Goal: Information Seeking & Learning: Learn about a topic

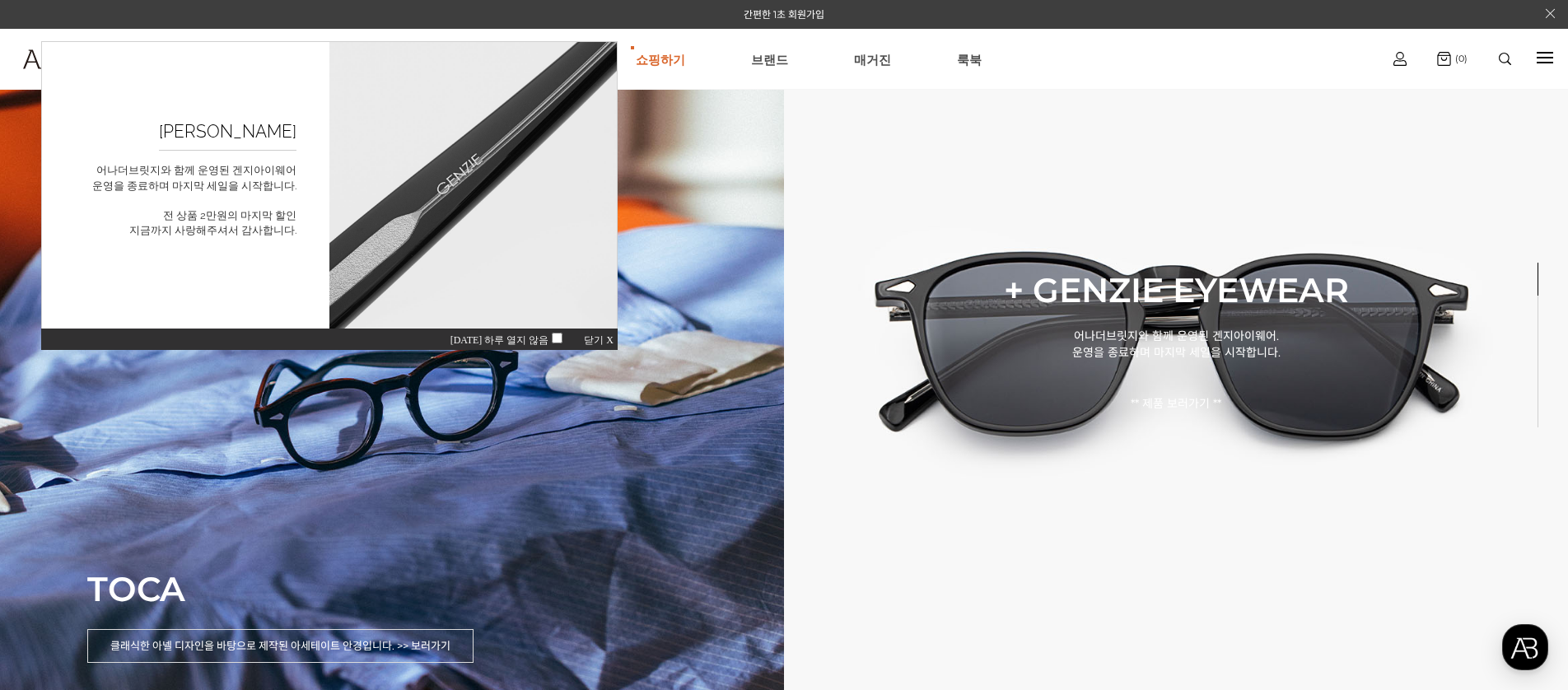
click at [609, 339] on span "닫기 X" at bounding box center [598, 339] width 29 height 12
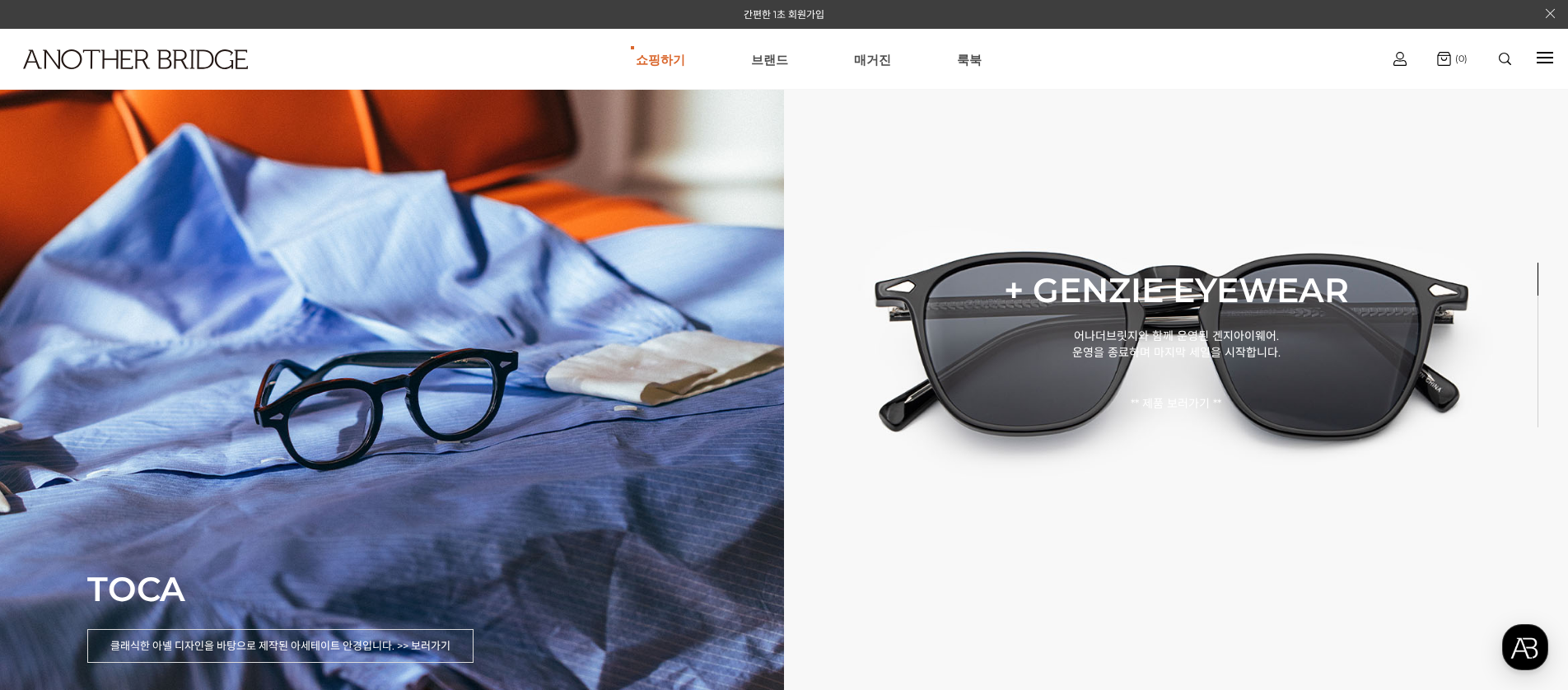
click at [1548, 64] on div at bounding box center [1545, 58] width 17 height 19
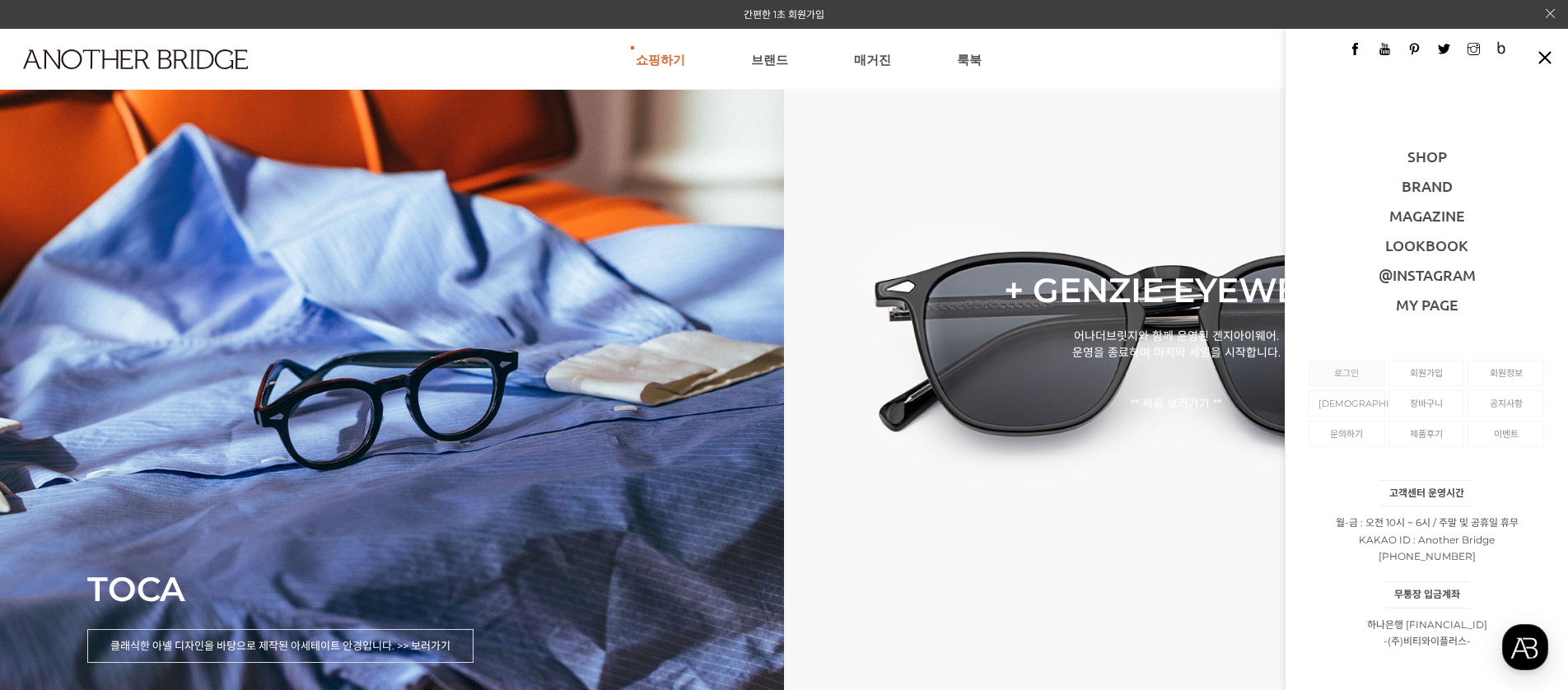
click at [1346, 377] on link "로그인" at bounding box center [1347, 373] width 57 height 25
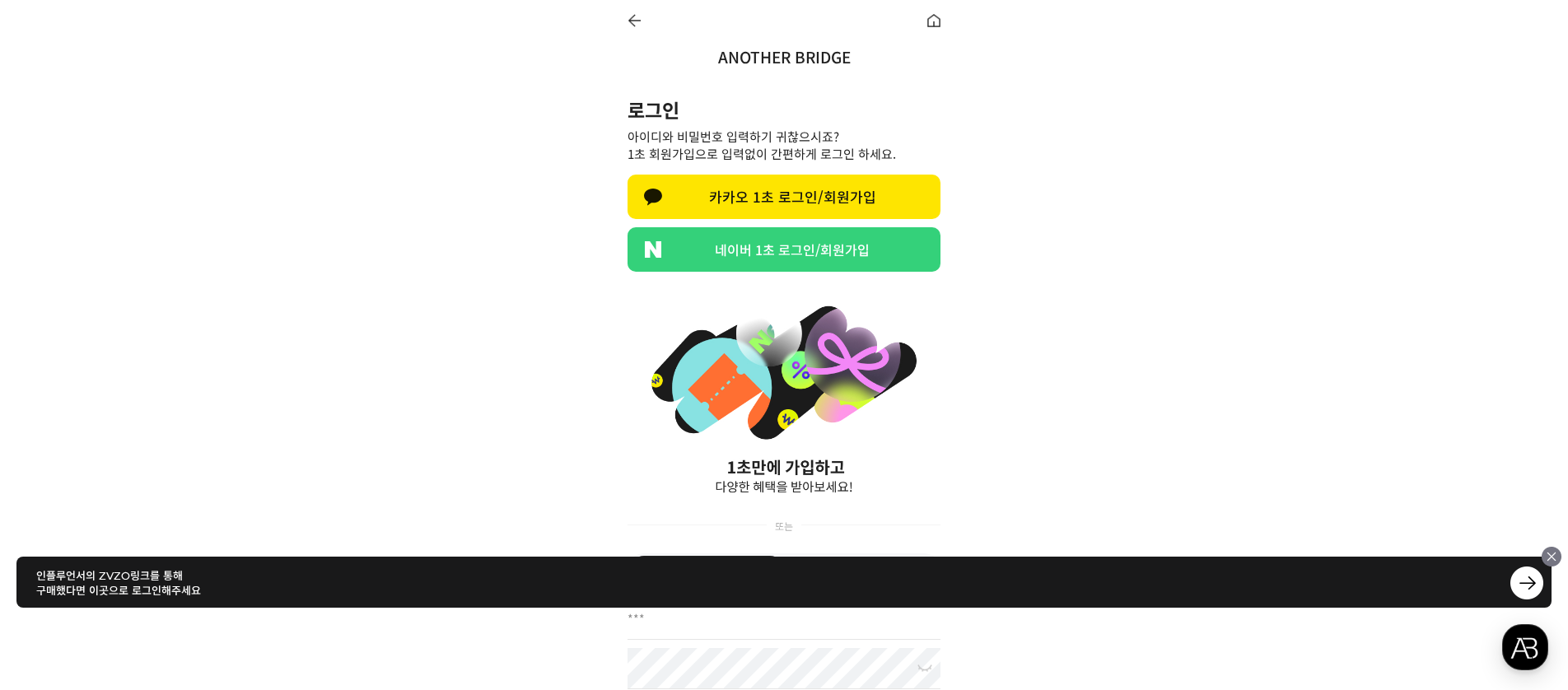
click at [735, 253] on link "네이버 1초 로그인/회원가입" at bounding box center [784, 250] width 313 height 44
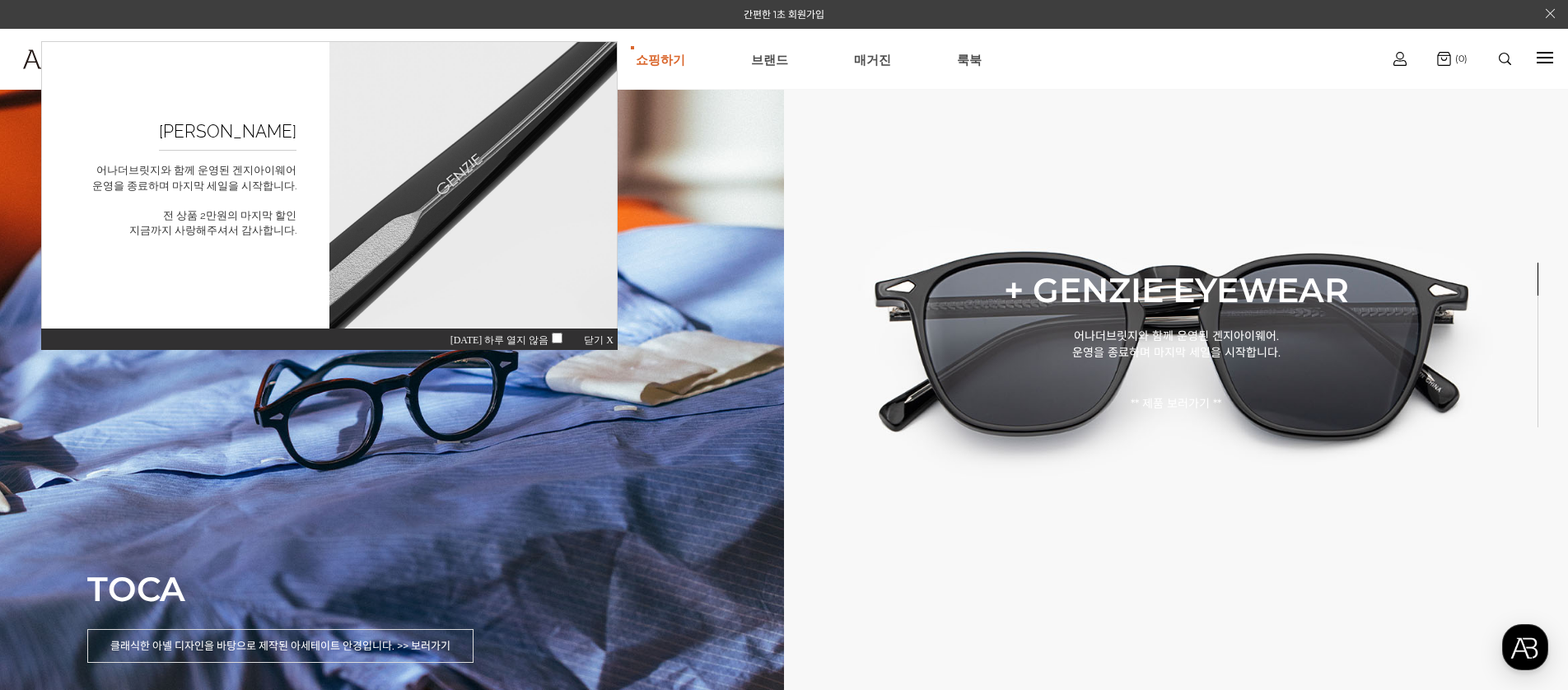
click at [596, 339] on span "닫기 X" at bounding box center [598, 339] width 29 height 12
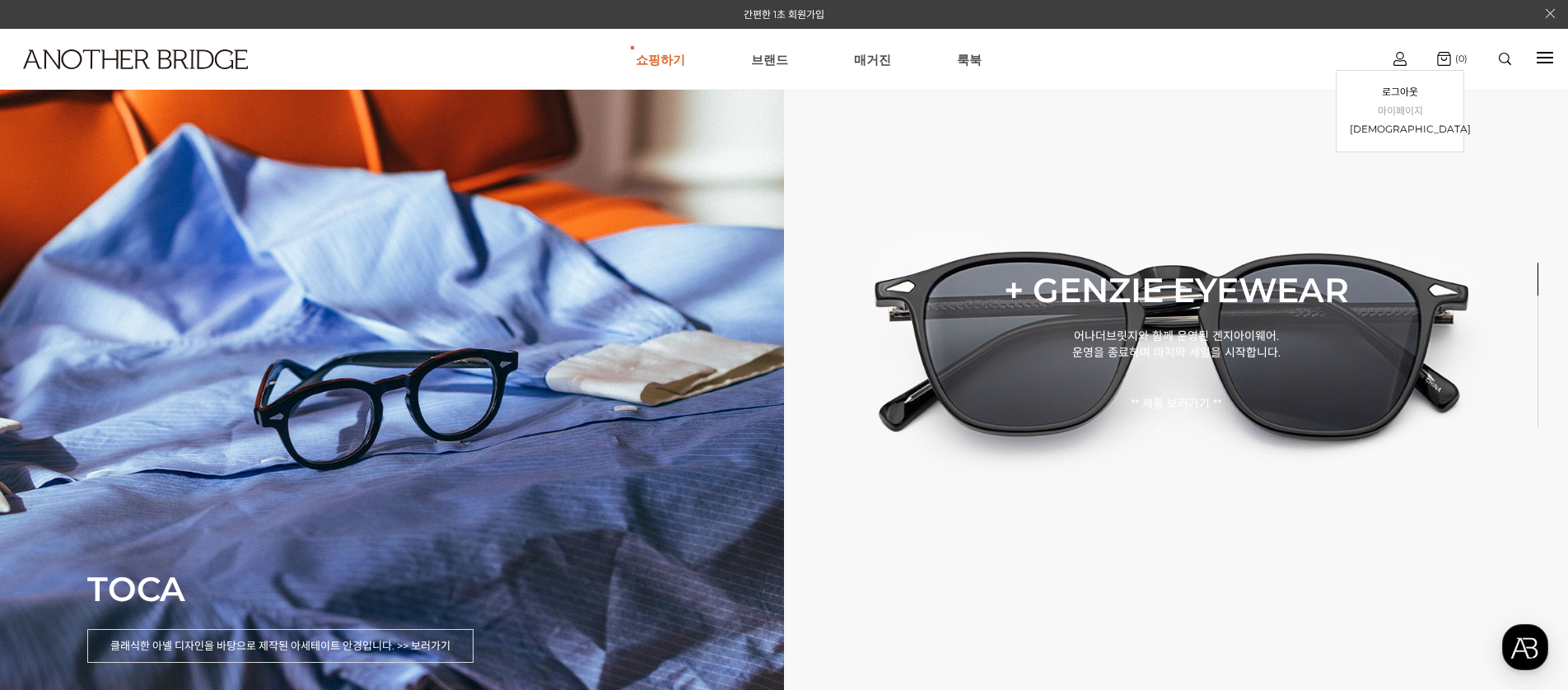
click at [1406, 109] on link "마이페이지" at bounding box center [1400, 111] width 101 height 19
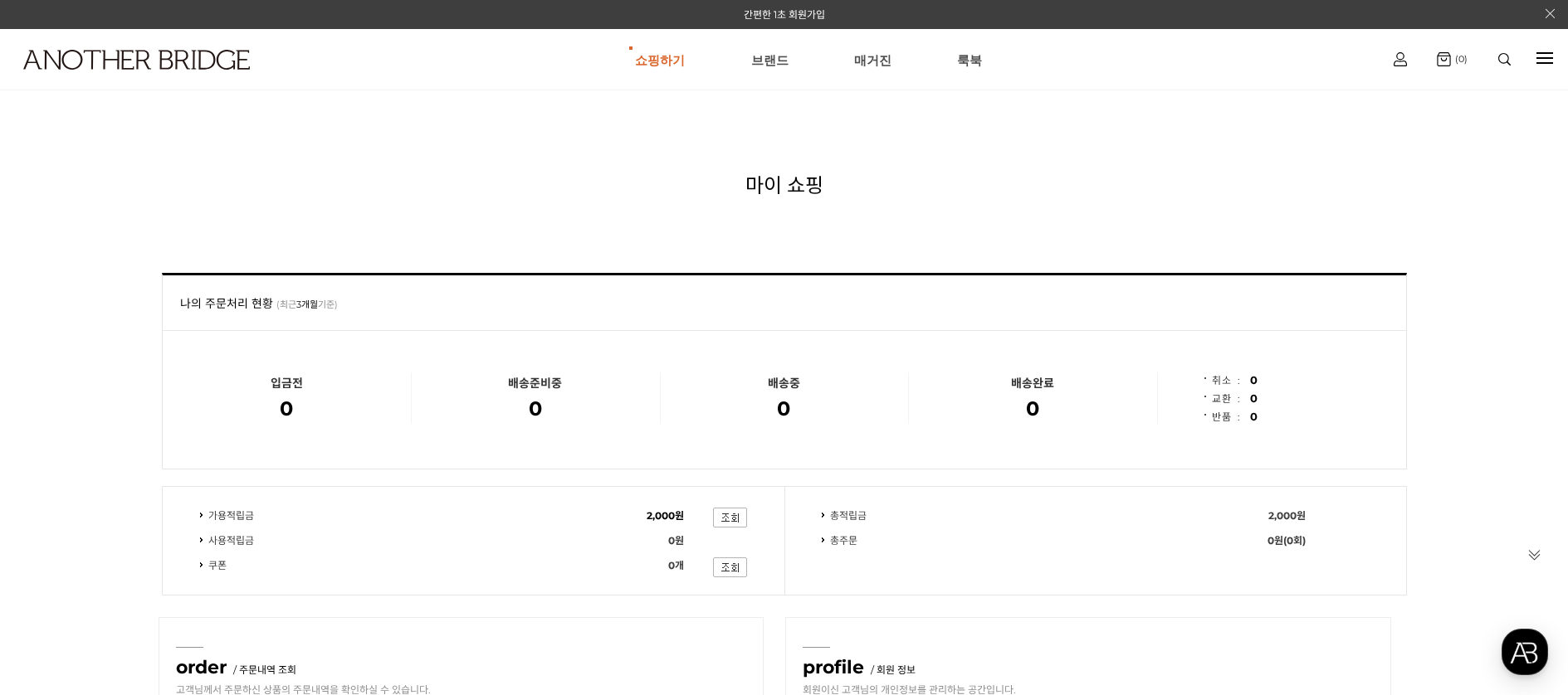
scroll to position [2, 0]
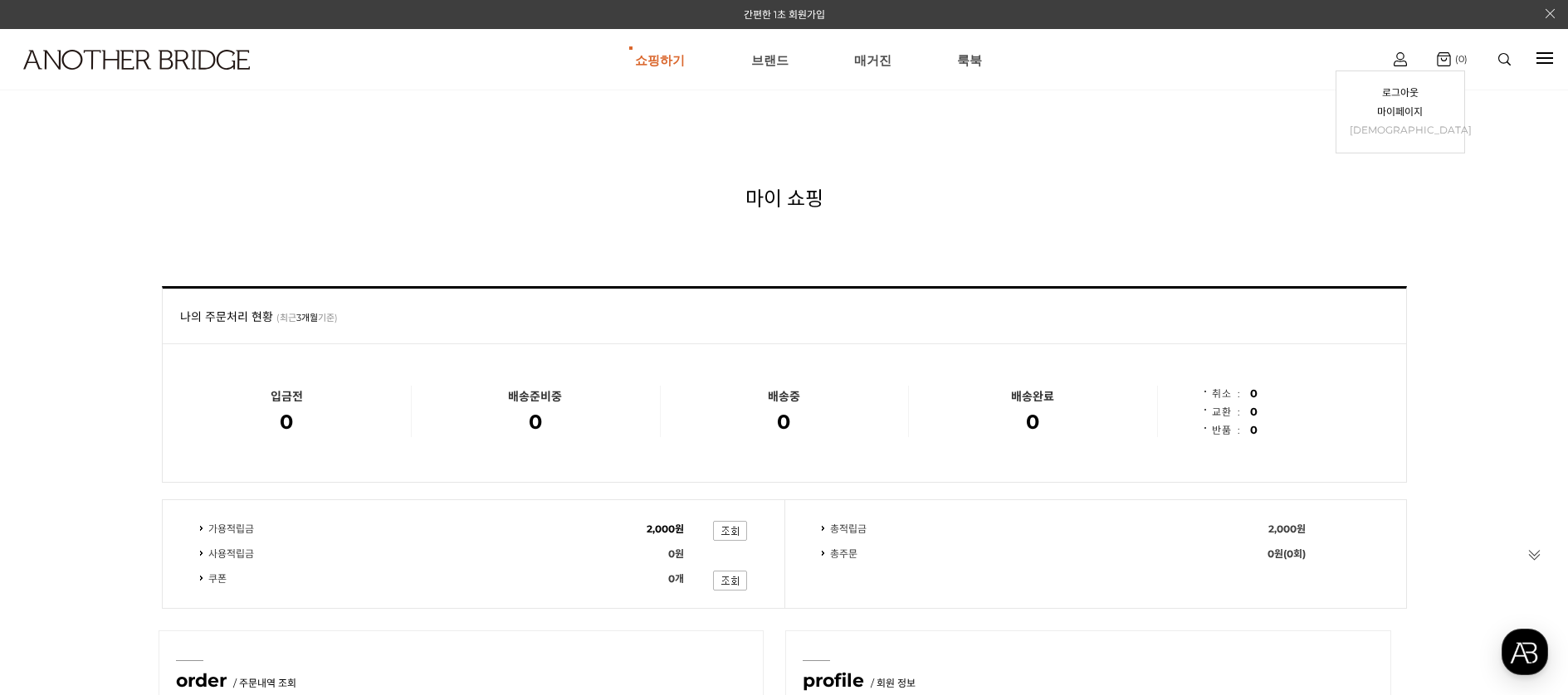
click at [1408, 128] on link "[DEMOGRAPHIC_DATA]" at bounding box center [1401, 130] width 102 height 19
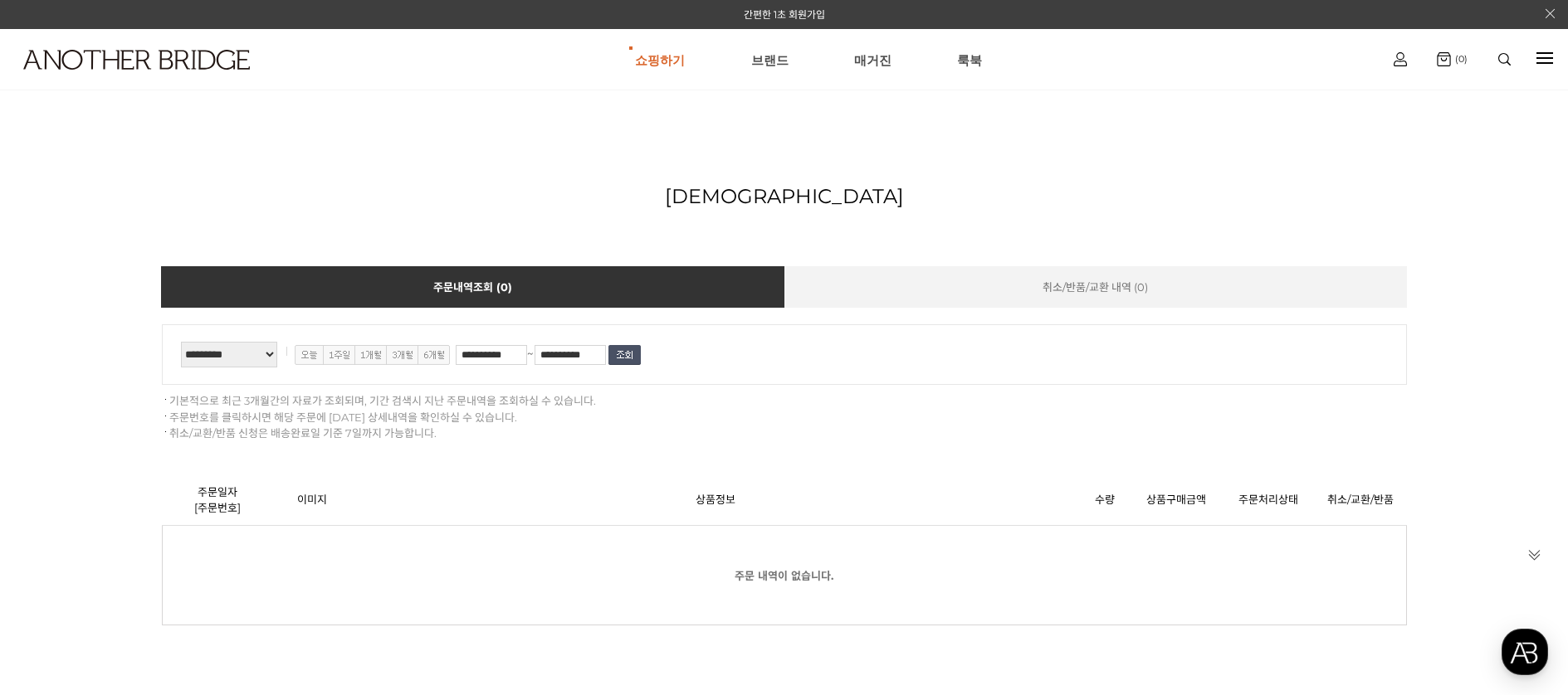
click at [631, 358] on input "image" at bounding box center [624, 355] width 32 height 20
click at [1535, 55] on div "쇼핑하기 AnotherBridge Genzie BEST 브랜드 매거진 룩북 로그아웃 마이페이지 주문조회 (0)" at bounding box center [784, 59] width 1568 height 61
click at [1398, 116] on link "마이페이지" at bounding box center [1401, 112] width 102 height 19
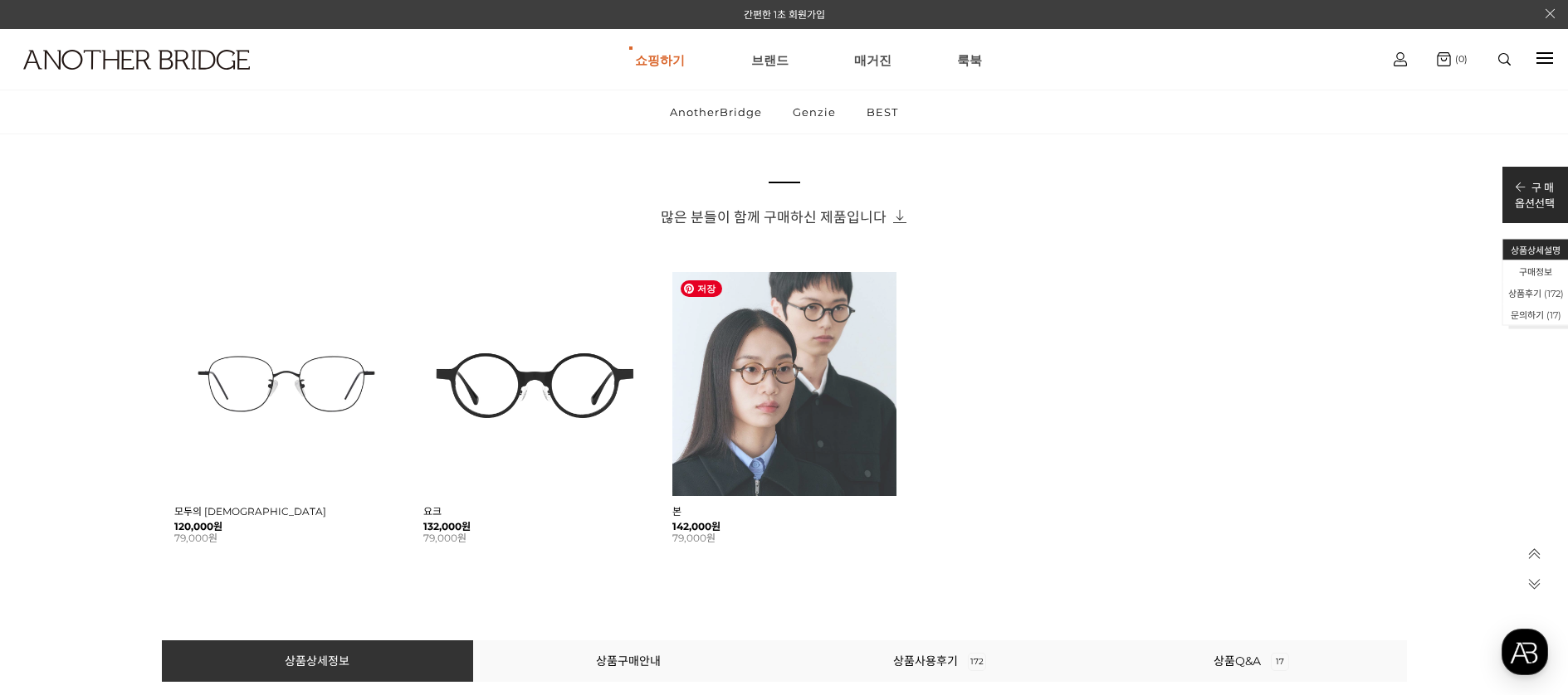
scroll to position [1259, 0]
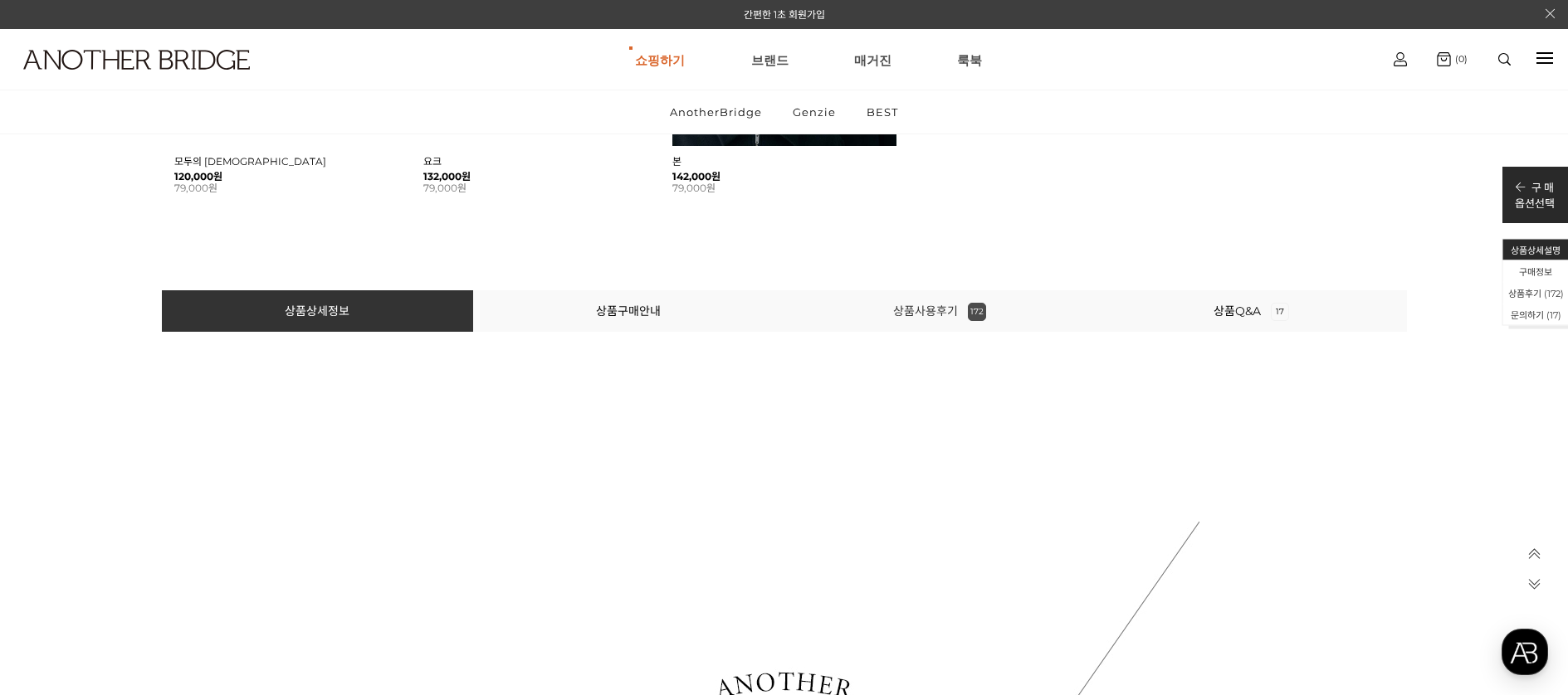
click at [962, 312] on link "상품사용후기 172" at bounding box center [939, 311] width 93 height 15
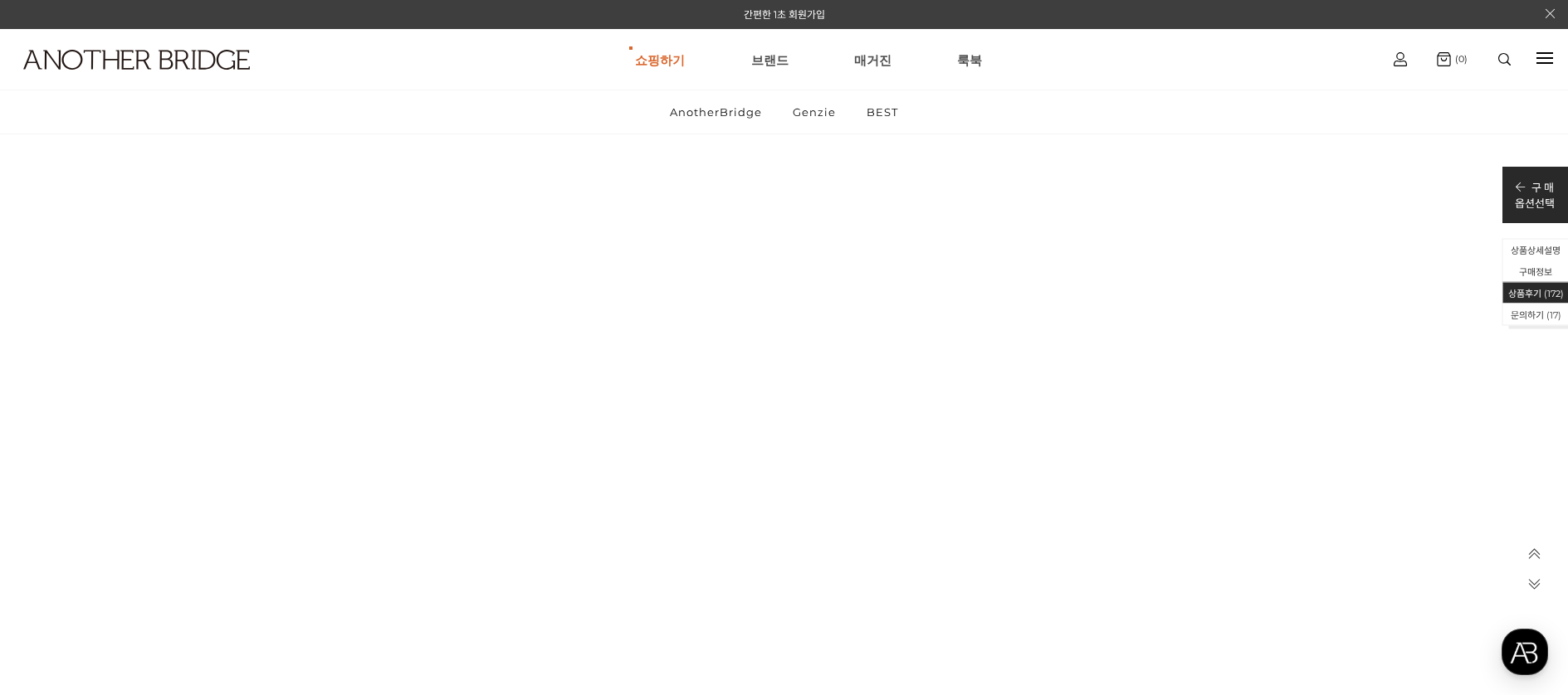
scroll to position [34327, 0]
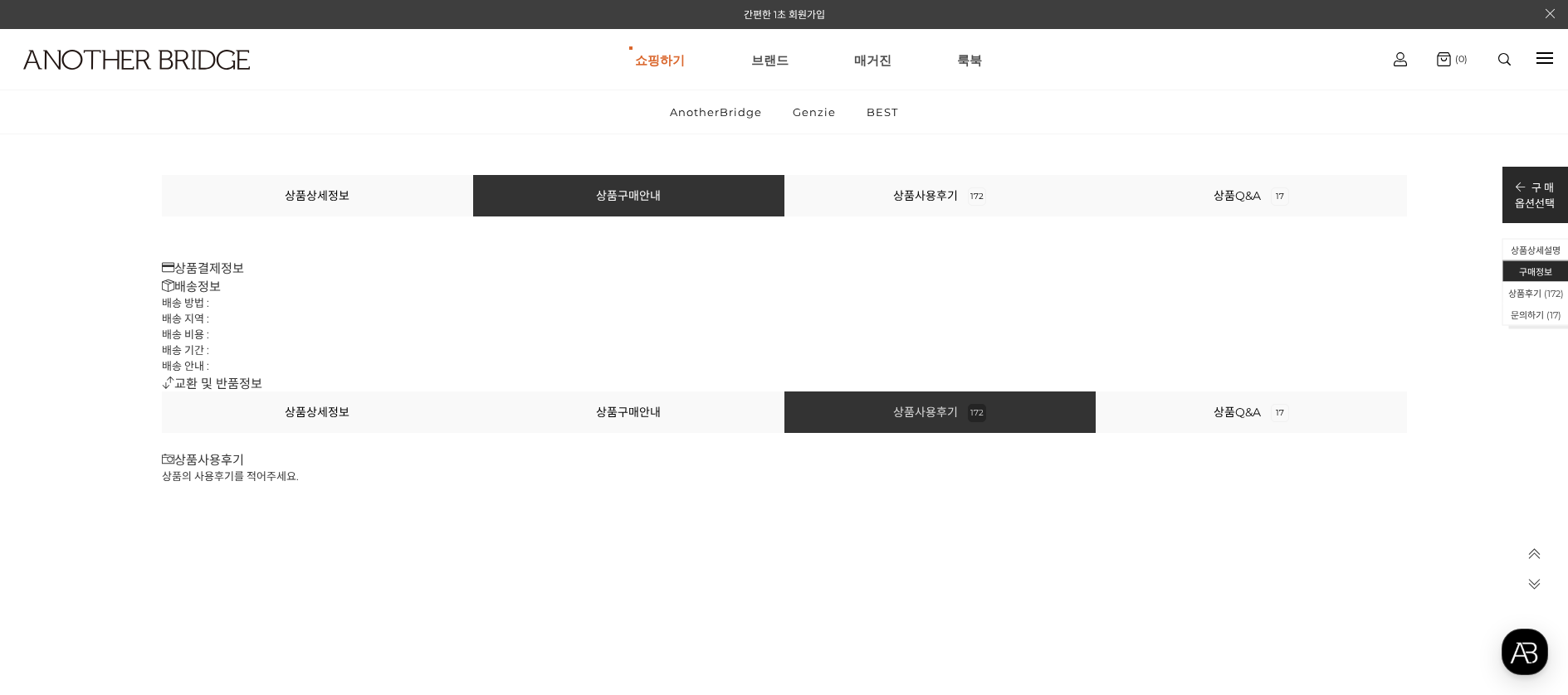
click at [935, 412] on link "상품사용후기 172" at bounding box center [939, 412] width 93 height 15
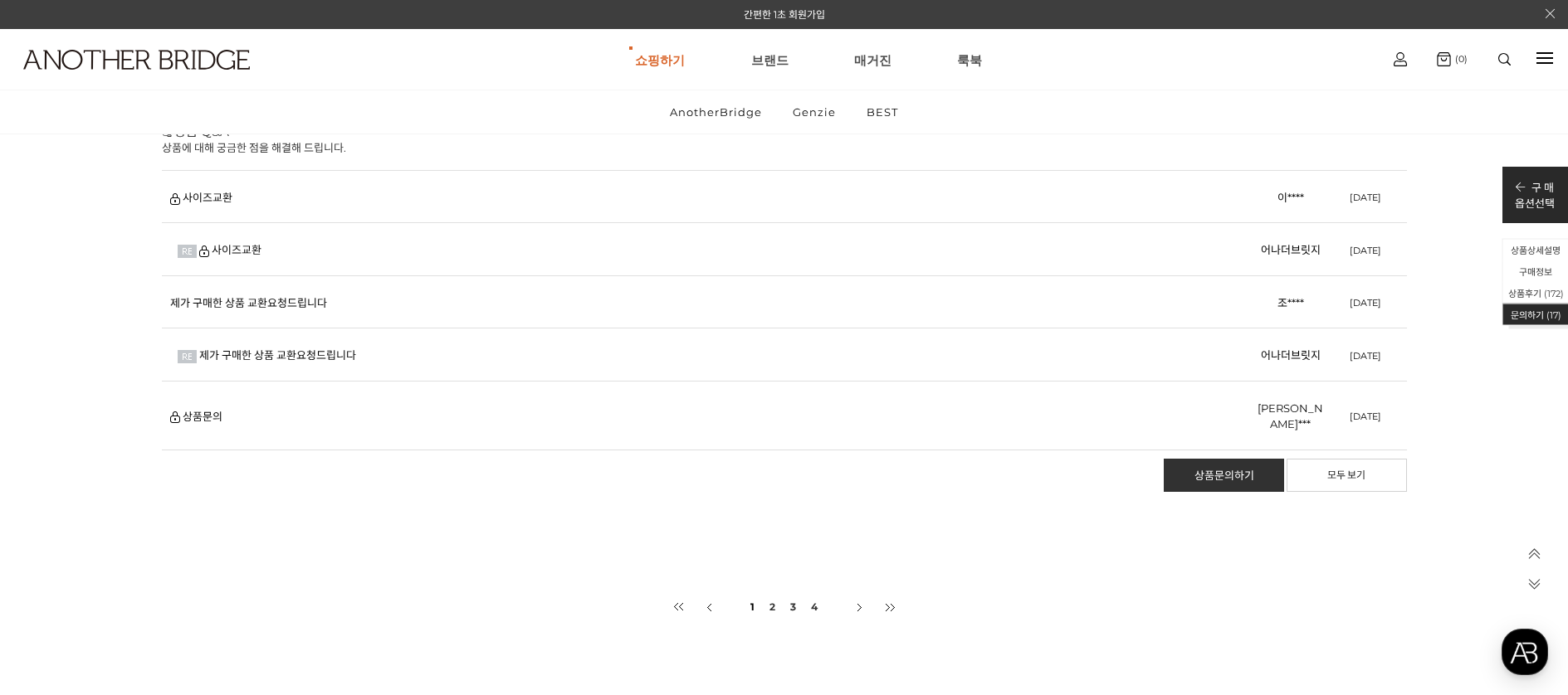
scroll to position [37317, 0]
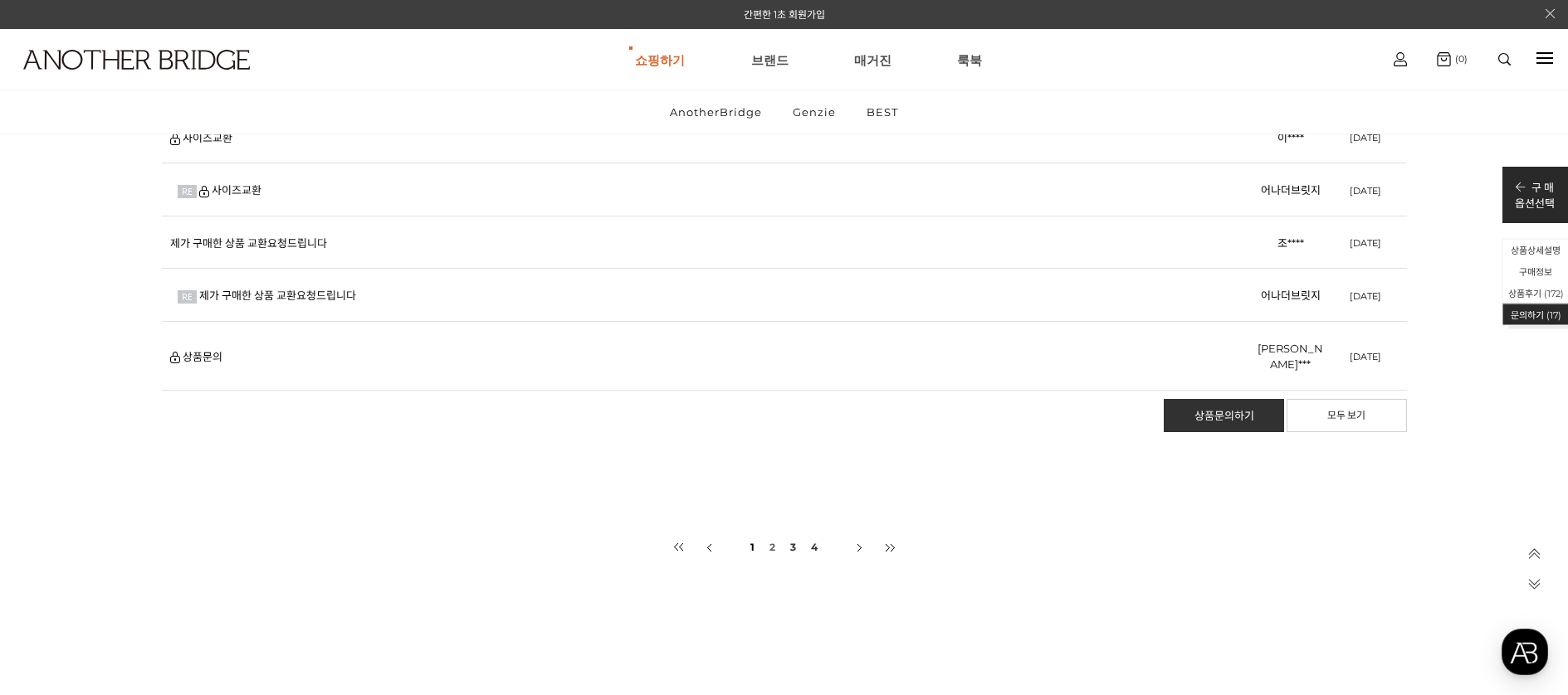
click at [773, 531] on link "2" at bounding box center [772, 547] width 9 height 31
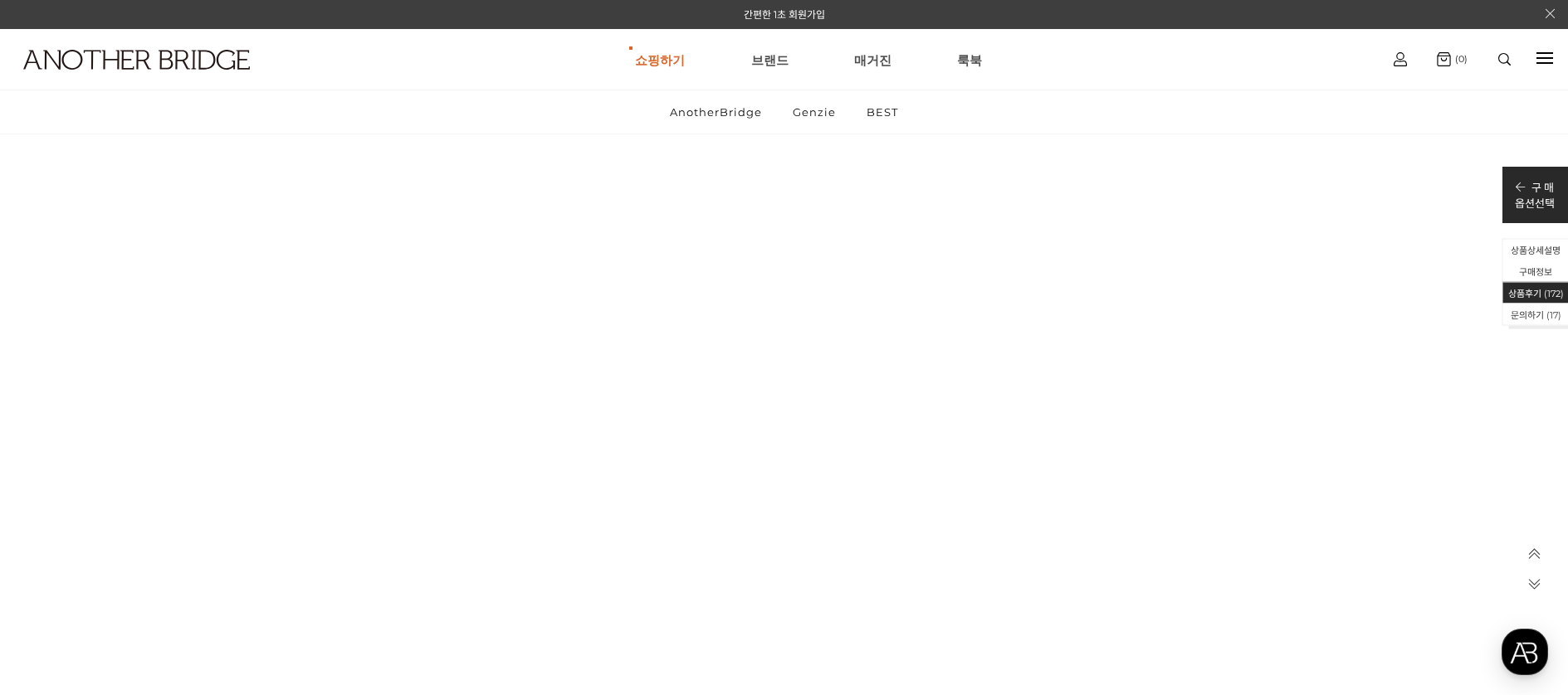
scroll to position [34323, 0]
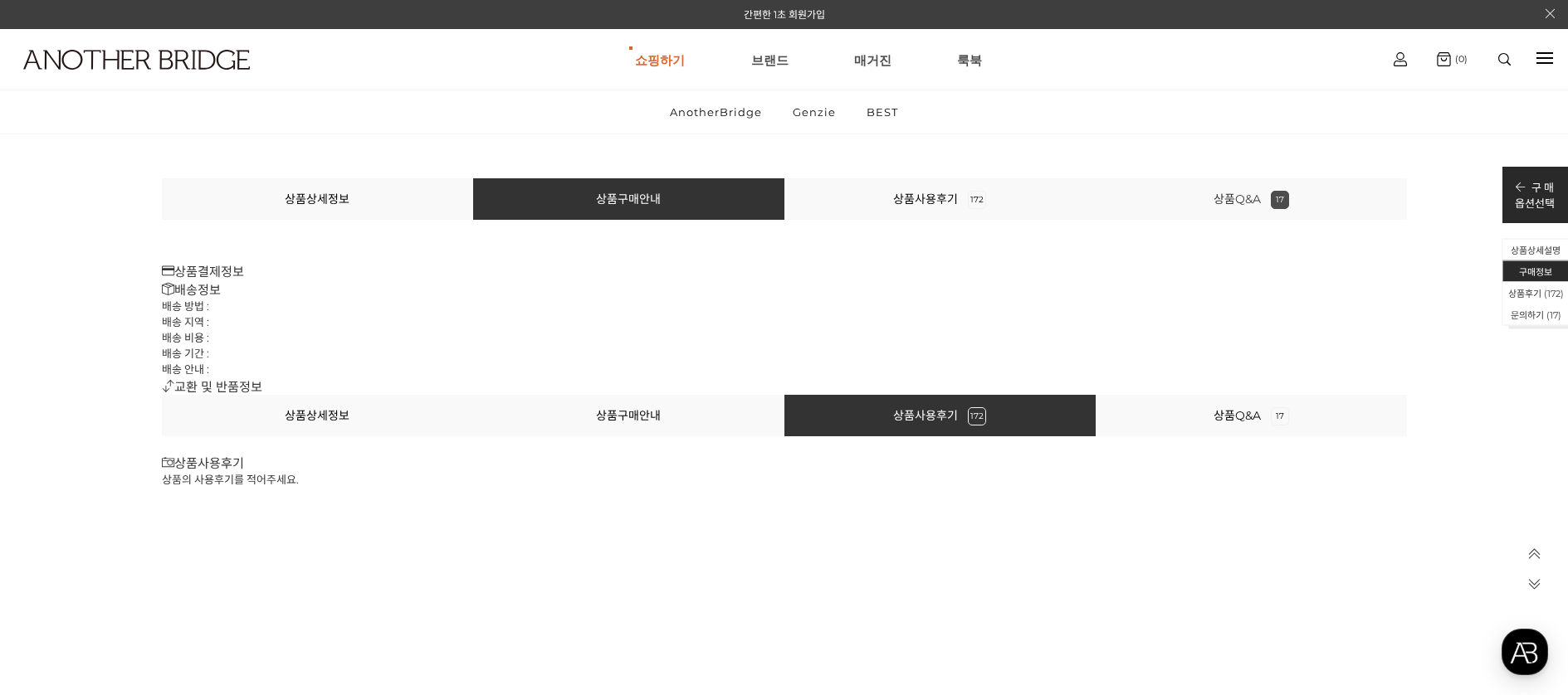
click at [1244, 195] on link "상품Q&A 17" at bounding box center [1251, 199] width 76 height 15
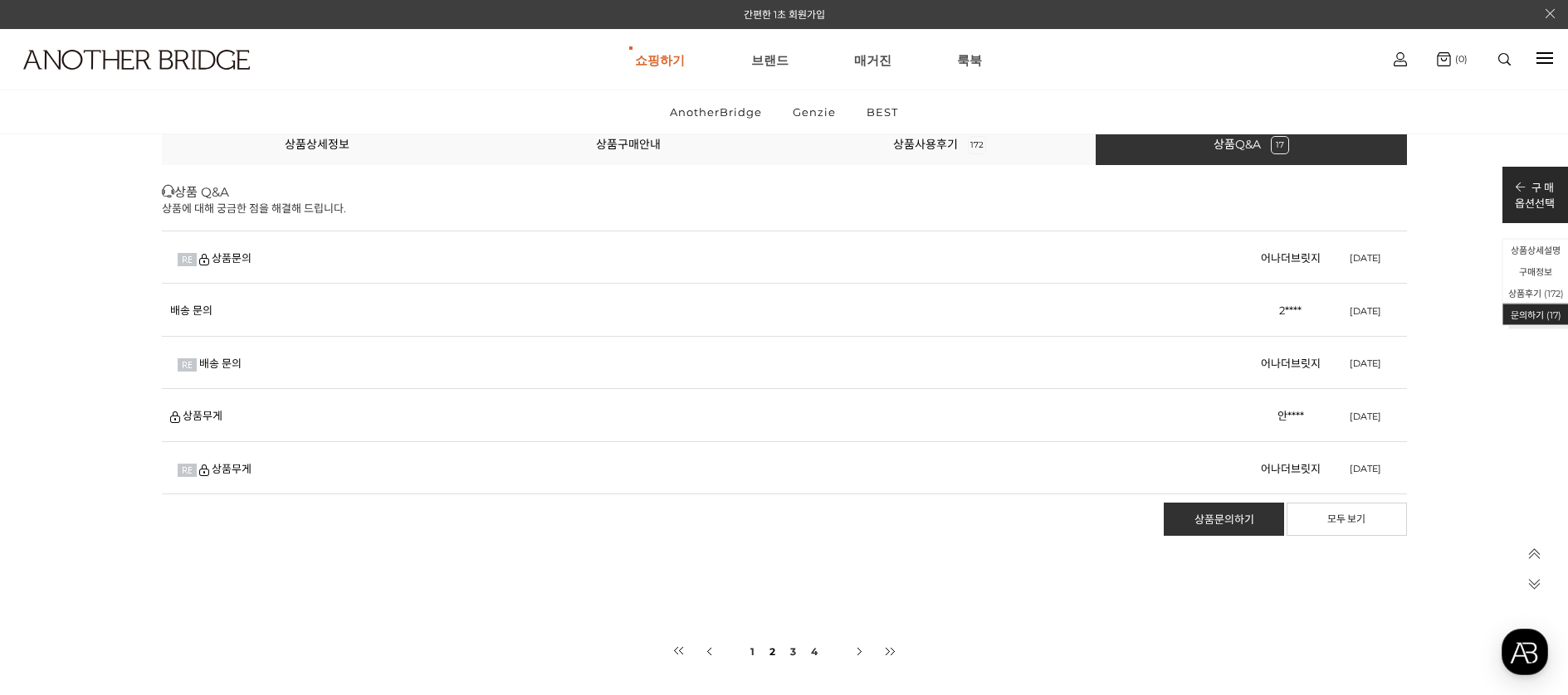
scroll to position [37234, 0]
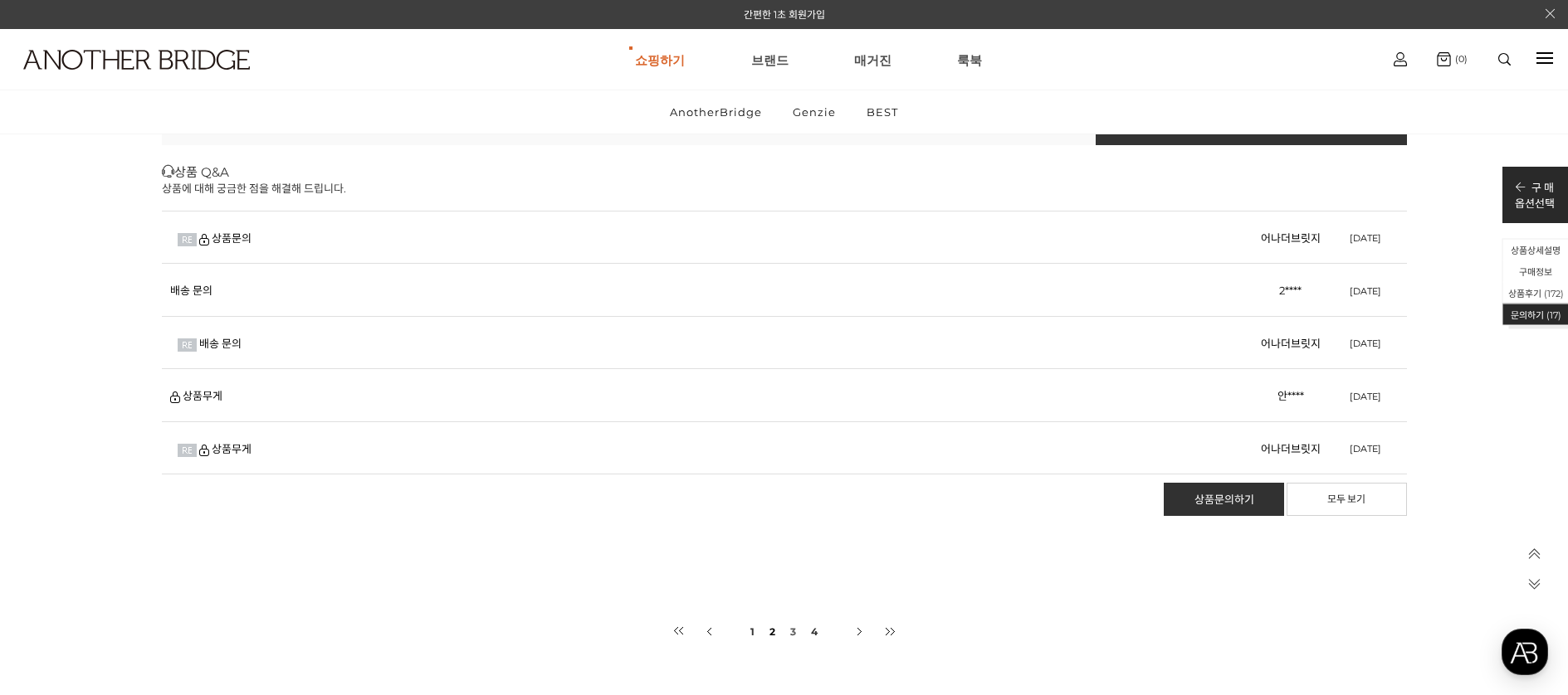
click at [789, 630] on link "3" at bounding box center [793, 632] width 9 height 31
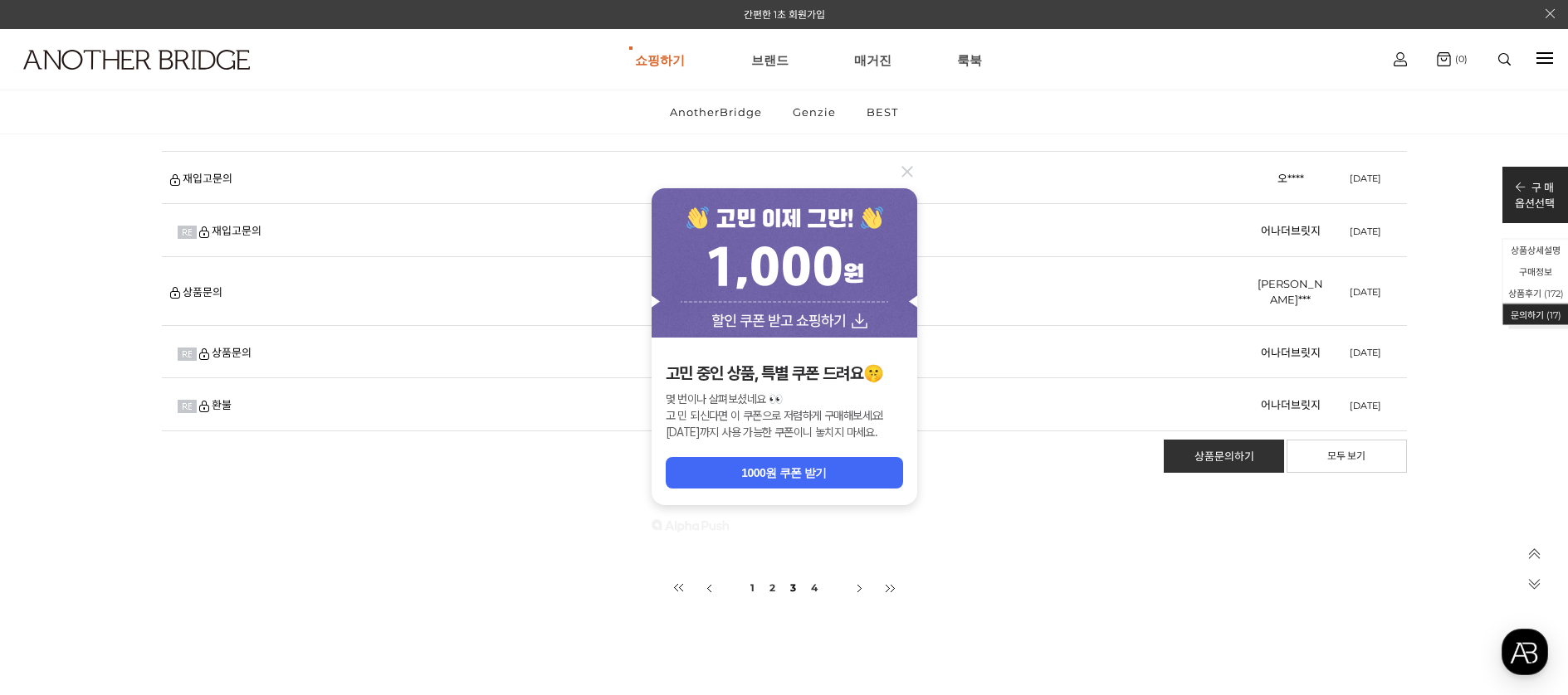
scroll to position [37357, 0]
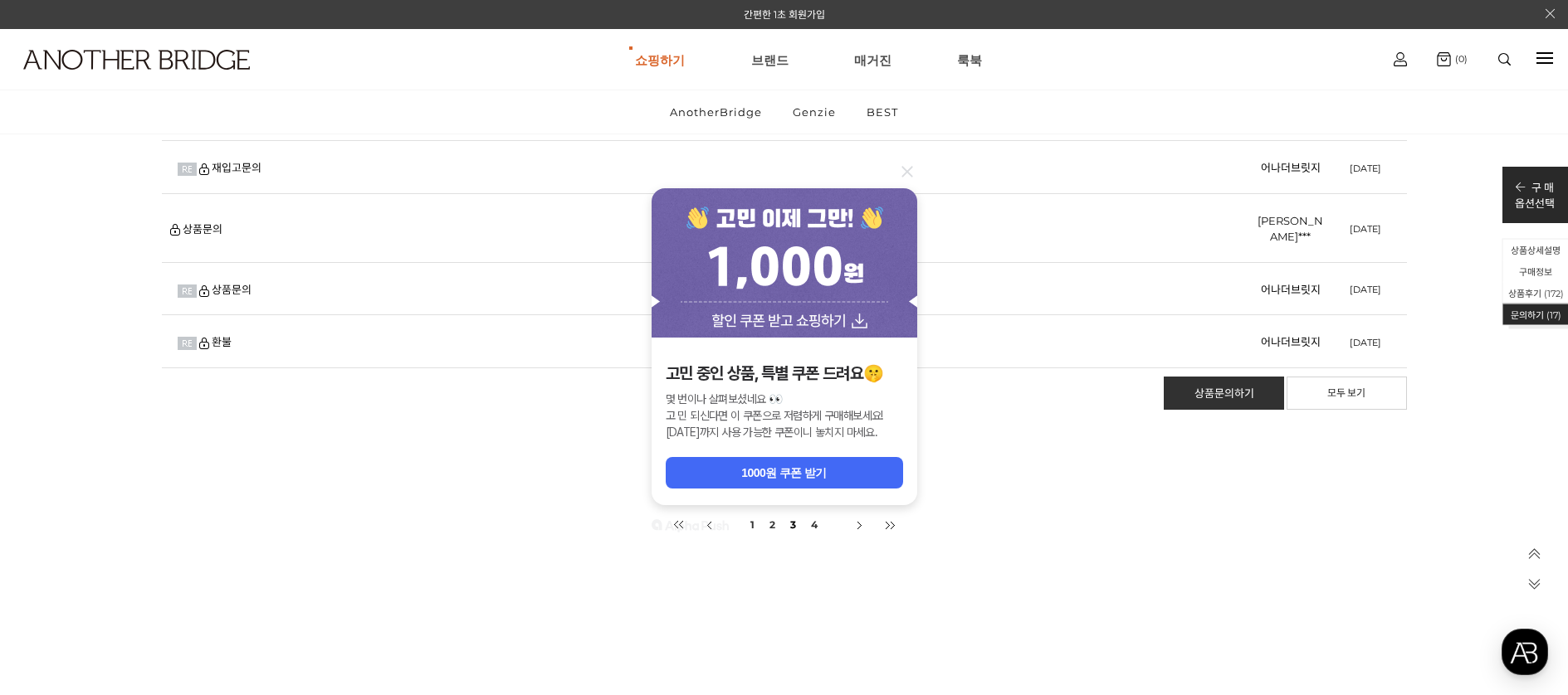
click at [912, 173] on icon at bounding box center [907, 172] width 20 height 20
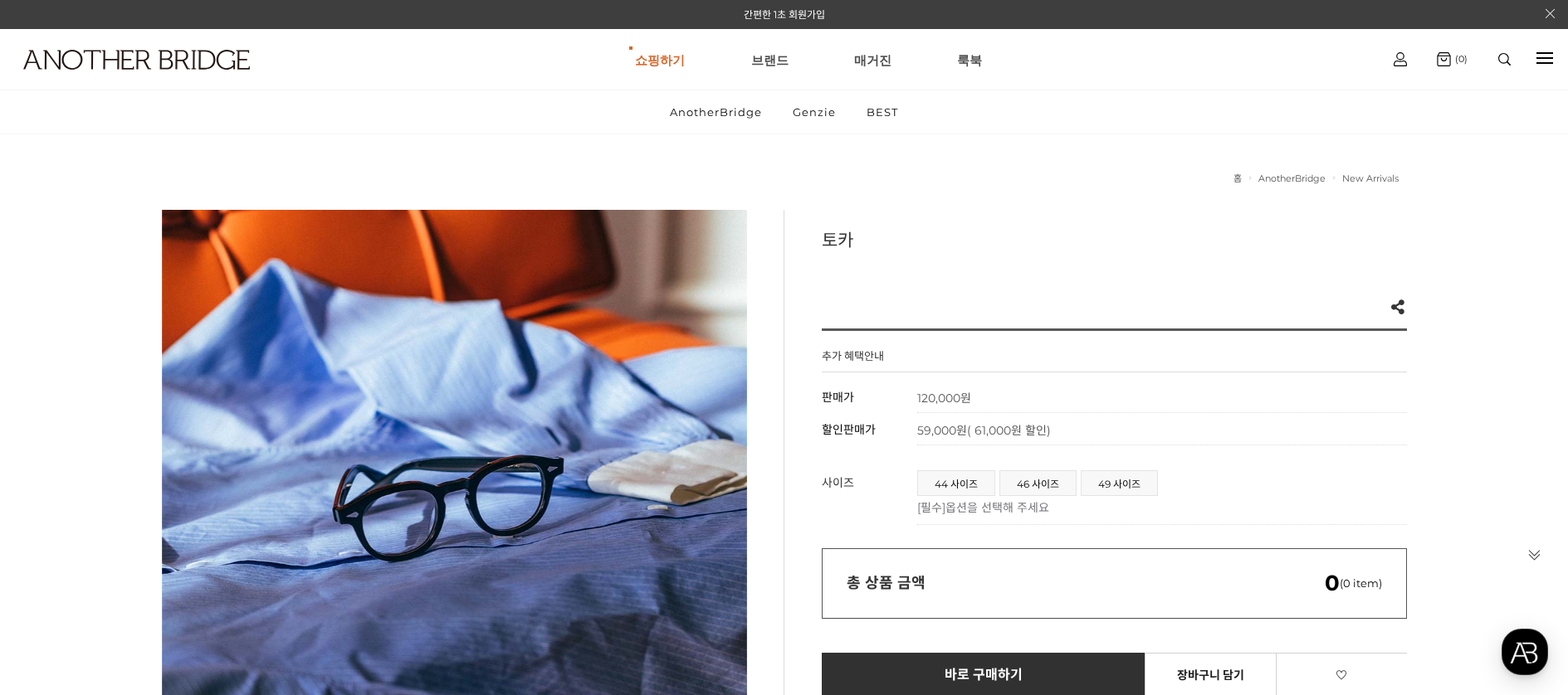
scroll to position [34, 0]
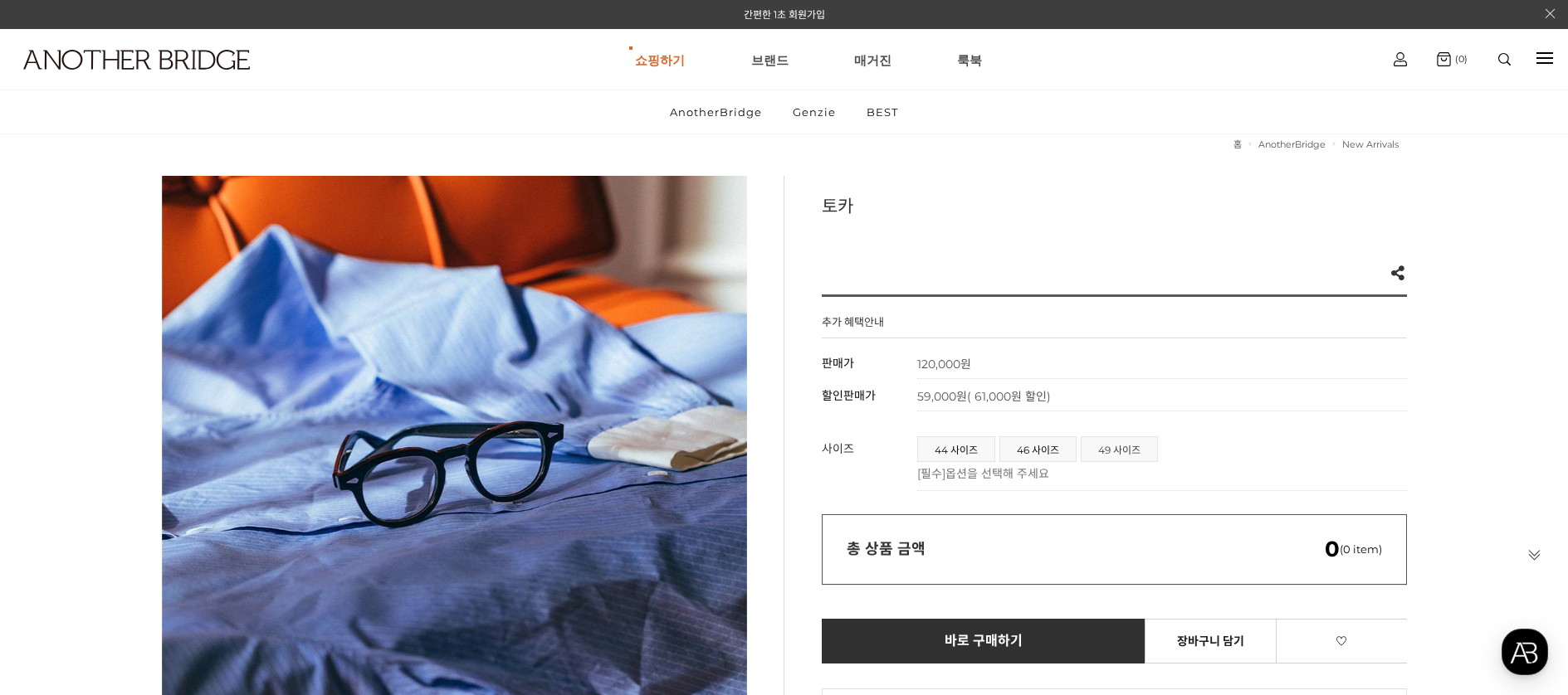
click at [1138, 447] on span "49 사이즈" at bounding box center [1120, 449] width 76 height 24
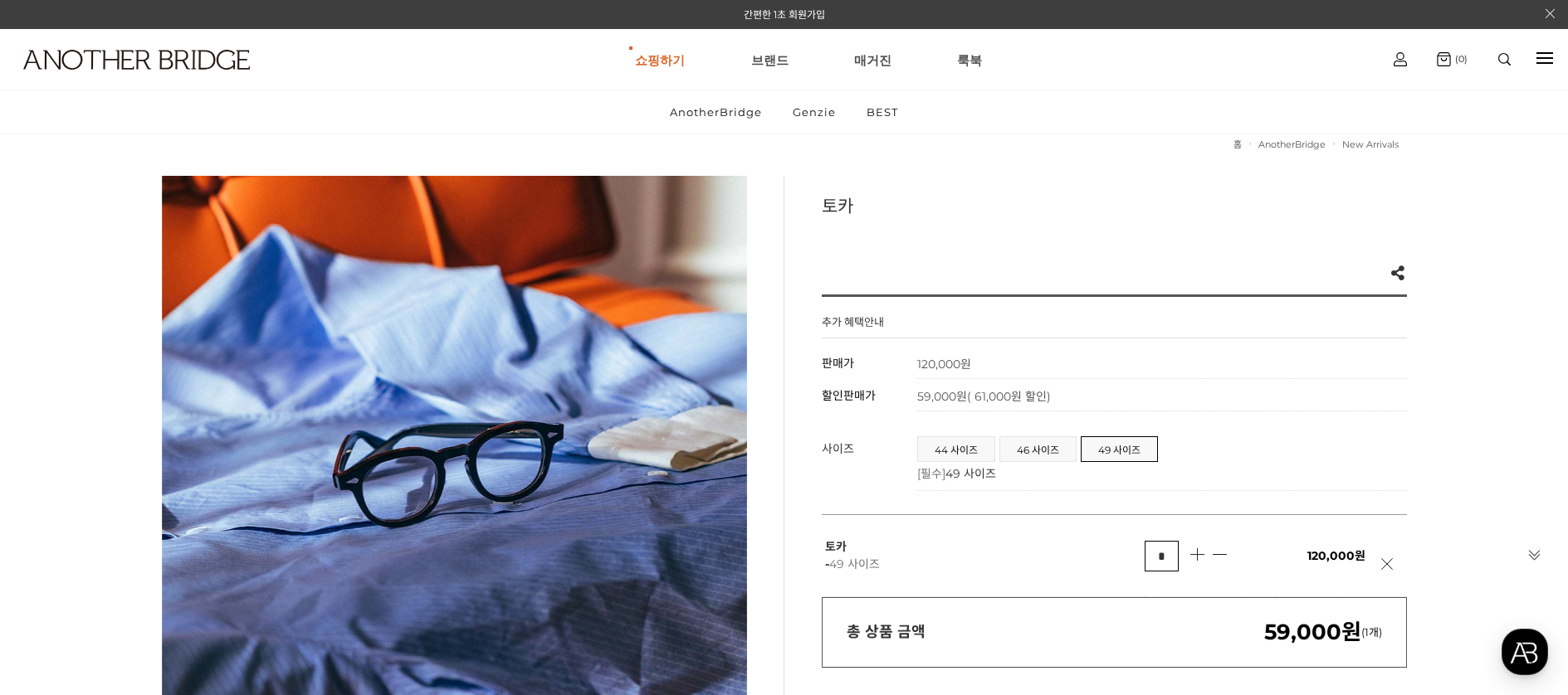
scroll to position [70, 0]
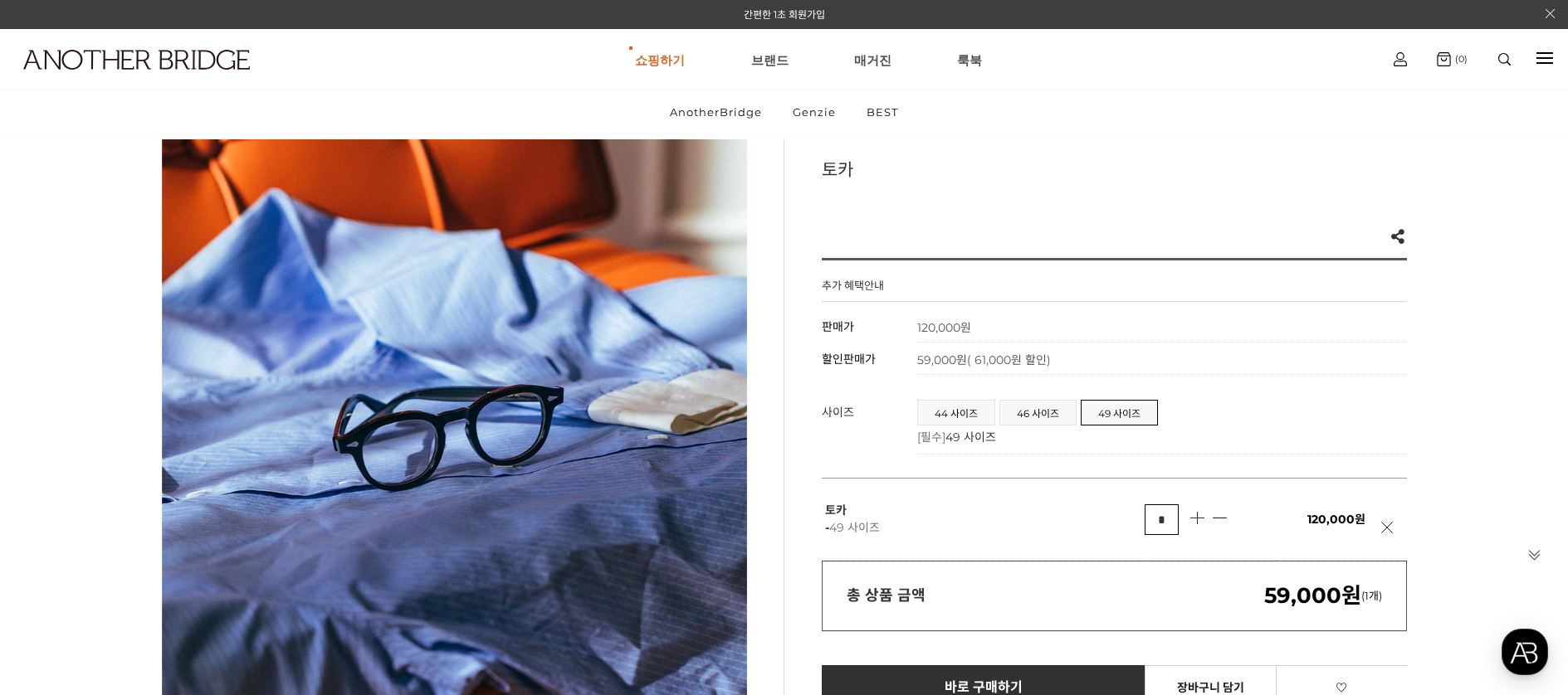
click at [1390, 402] on ul "44 사이즈 46 사이즈 49 사이즈" at bounding box center [1158, 414] width 482 height 29
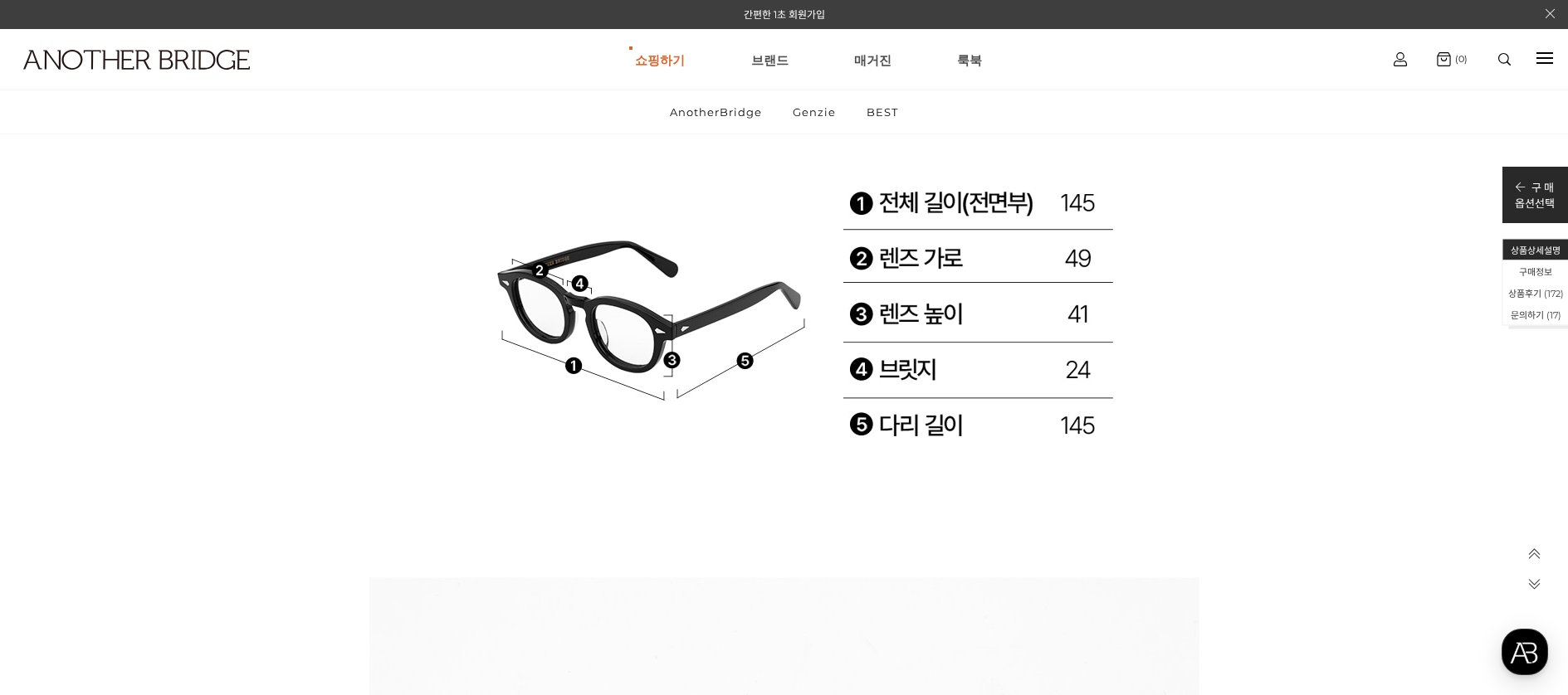
scroll to position [27432, 0]
